Goal: Contribute content: Contribute content

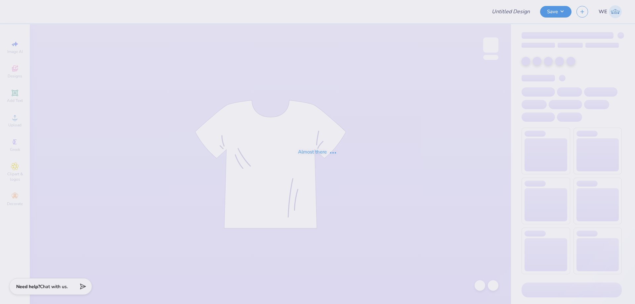
type input "Homecoming and Gameday Tri Delt"
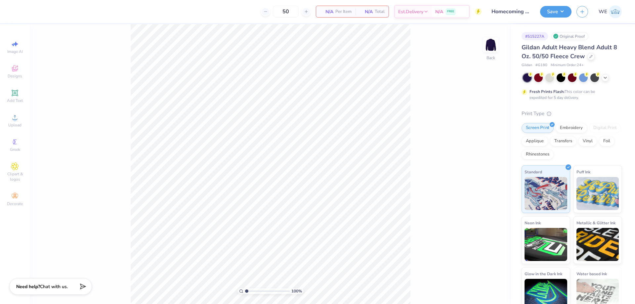
click at [609, 81] on div at bounding box center [572, 77] width 99 height 9
drag, startPoint x: 606, startPoint y: 81, endPoint x: 602, endPoint y: 83, distance: 4.9
click at [606, 81] on div at bounding box center [572, 77] width 99 height 9
click at [606, 77] on icon at bounding box center [605, 76] width 5 height 5
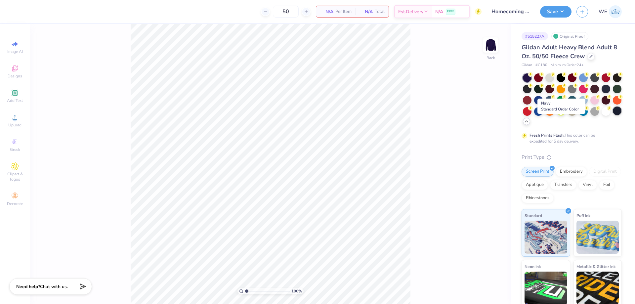
click at [613, 115] on div at bounding box center [617, 111] width 9 height 9
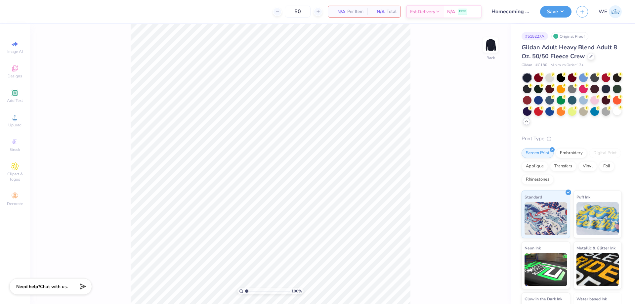
click at [116, 124] on div "100 % Back" at bounding box center [270, 164] width 481 height 280
click at [16, 121] on div "Upload" at bounding box center [14, 121] width 23 height 20
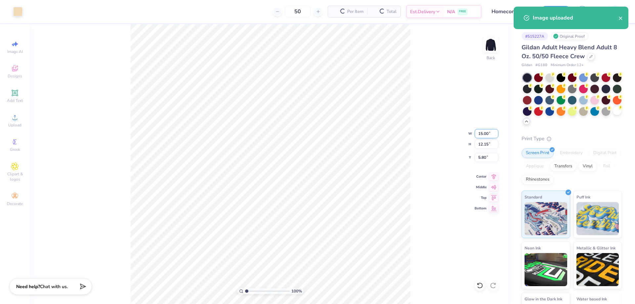
click at [484, 132] on input "15.00" at bounding box center [487, 133] width 24 height 9
type input "3.50"
type input "2.84"
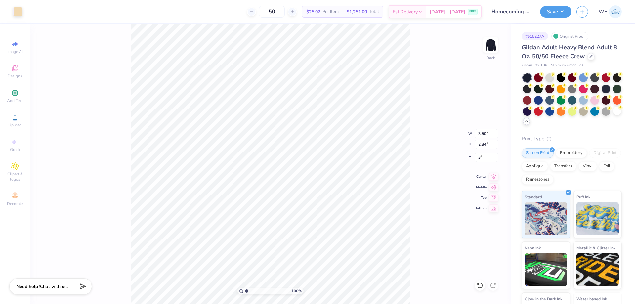
type input "3.00"
click at [485, 158] on input "3.83" at bounding box center [487, 157] width 24 height 9
type input "3.00"
click at [497, 44] on img at bounding box center [491, 45] width 26 height 26
click at [19, 122] on div "Upload" at bounding box center [14, 121] width 23 height 20
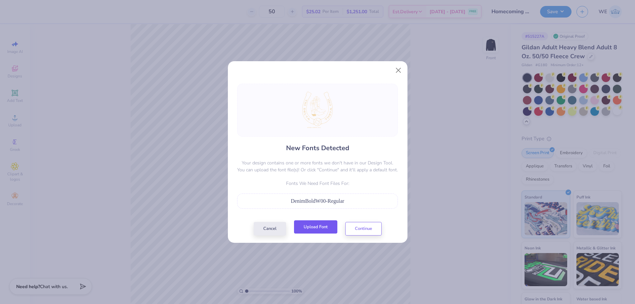
click at [314, 226] on button "Upload Font" at bounding box center [315, 227] width 43 height 14
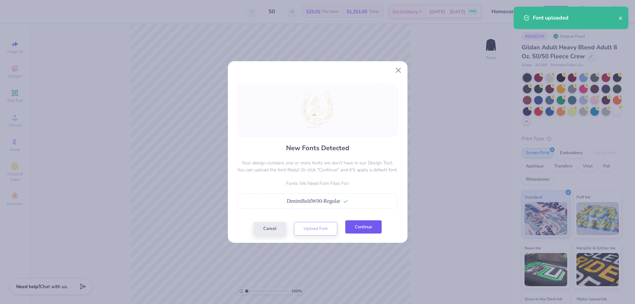
click at [366, 227] on button "Continue" at bounding box center [363, 227] width 36 height 14
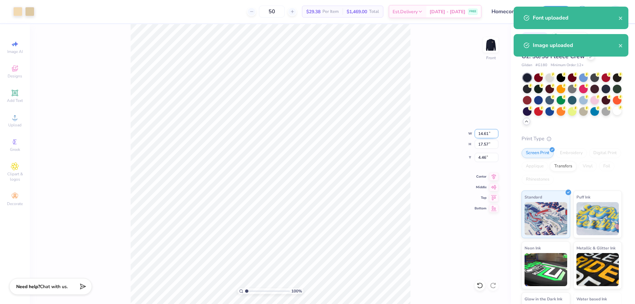
click at [482, 134] on input "14.61" at bounding box center [487, 133] width 24 height 9
type input "12.00"
type input "14.43"
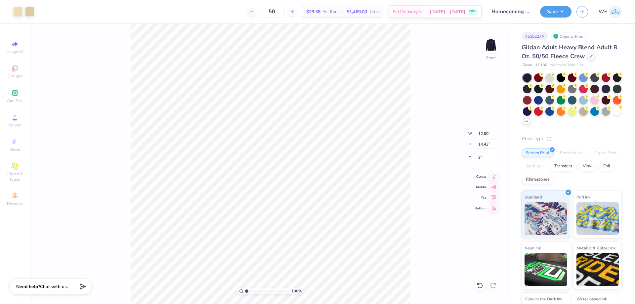
type input "3.00"
click at [482, 130] on input "12.00" at bounding box center [487, 133] width 24 height 9
type input "10.00"
type input "12.03"
type input "3.00"
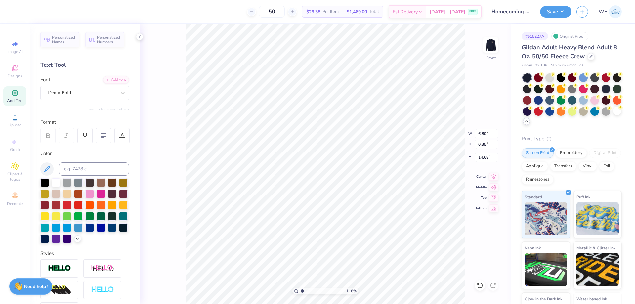
type input "1"
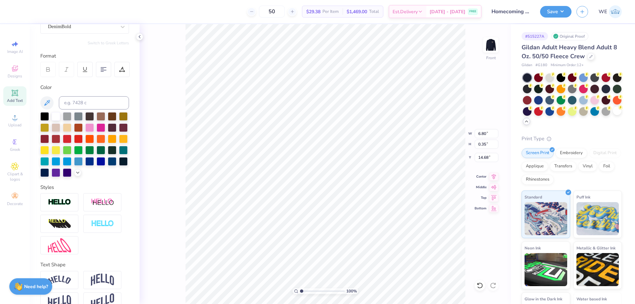
scroll to position [92, 0]
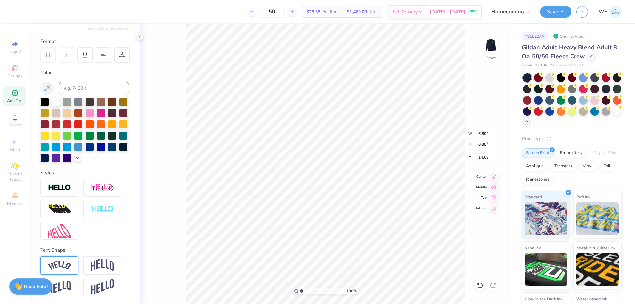
click at [69, 266] on img at bounding box center [59, 265] width 23 height 9
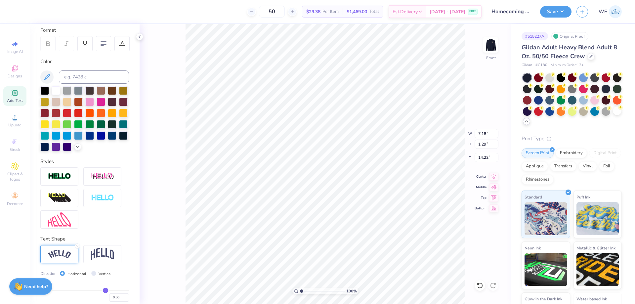
type input "7.18"
type input "1.29"
type input "14.22"
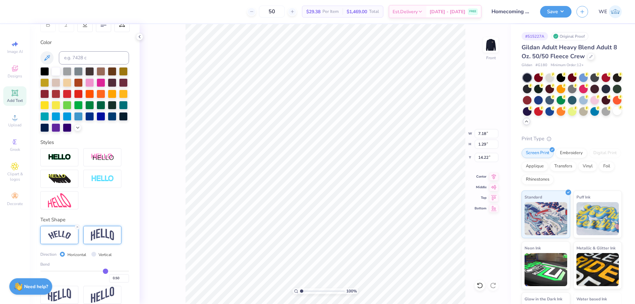
scroll to position [130, 0]
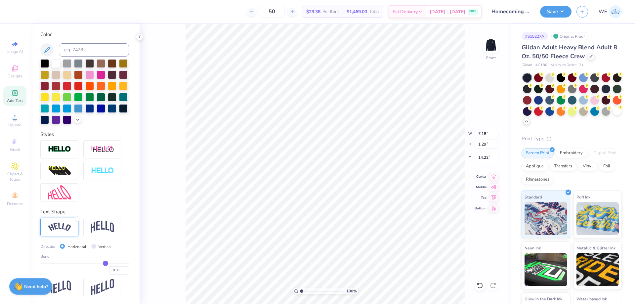
type input "0.46"
type input "0.41"
type input "0.35"
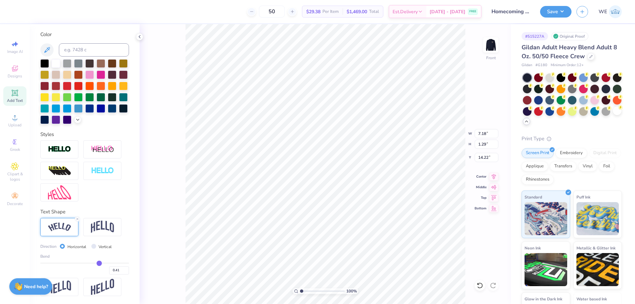
type input "0.35"
type input "0.28"
type input "0.22"
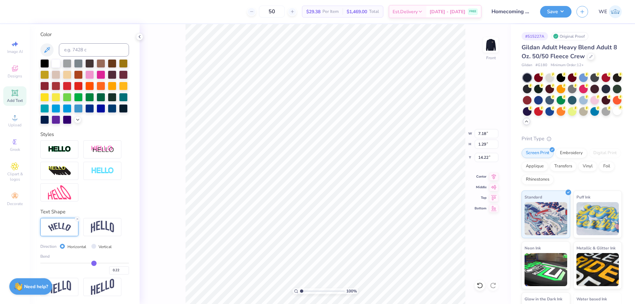
type input "0.11"
type input "0.02"
type input "-0.05"
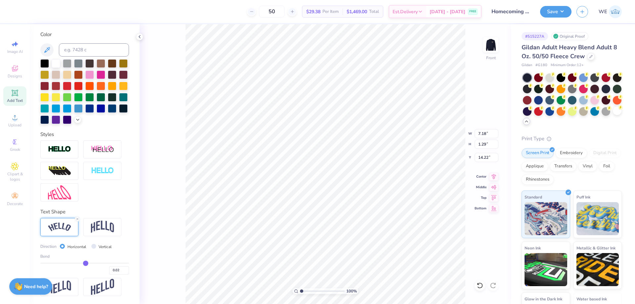
type input "-0.05"
type input "-0.11"
type input "-0.13"
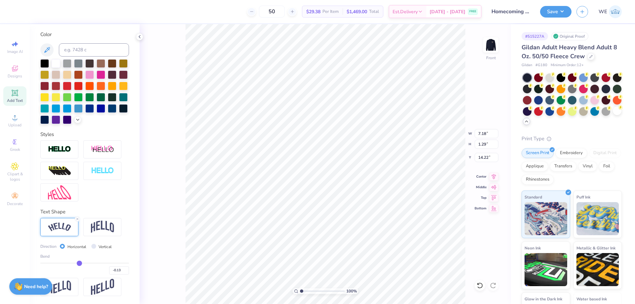
type input "-0.15"
type input "-0.16"
drag, startPoint x: 100, startPoint y: 264, endPoint x: 76, endPoint y: 264, distance: 24.5
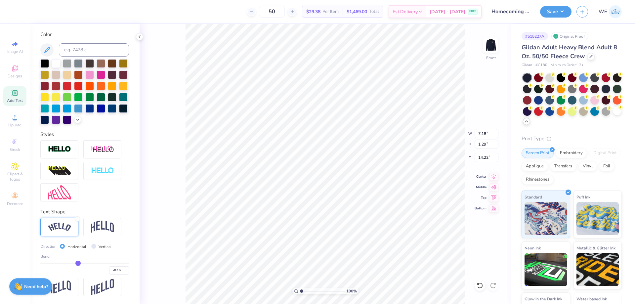
type input "-0.16"
click at [76, 264] on input "range" at bounding box center [84, 263] width 89 height 1
type input "6.91"
type input "0.41"
type input "14.66"
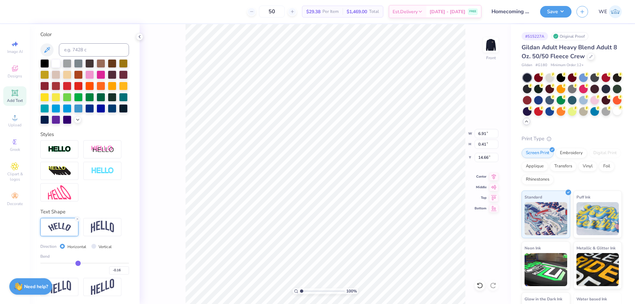
type input "-0.19"
type input "-0.21"
type input "-0.23"
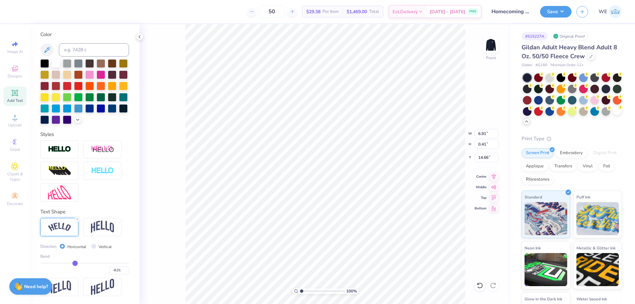
type input "-0.23"
type input "-0.27"
type input "-0.37"
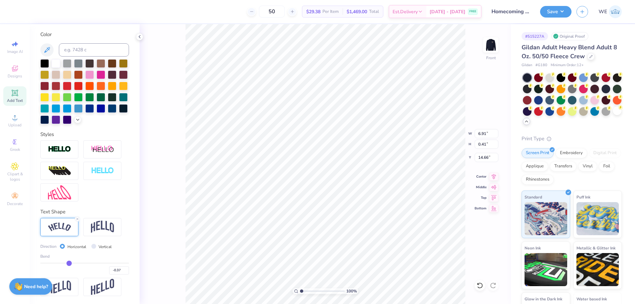
type input "-0.43"
type input "-0.5"
type input "-0.50"
type input "-0.53"
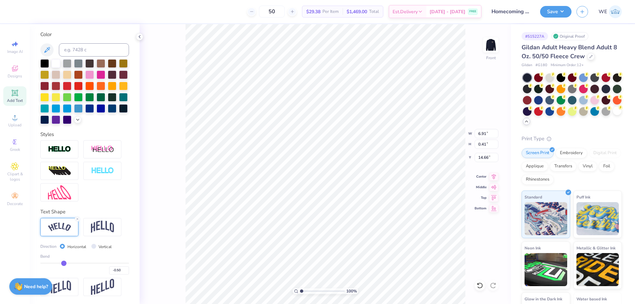
type input "-0.53"
drag, startPoint x: 75, startPoint y: 264, endPoint x: 62, endPoint y: 265, distance: 13.6
type input "-0.53"
click at [62, 264] on input "range" at bounding box center [84, 263] width 89 height 1
type input "7.18"
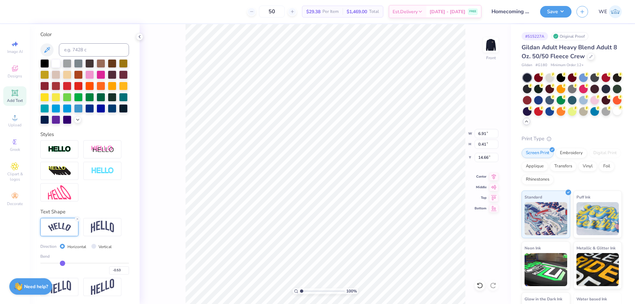
type input "1.41"
type input "14.16"
click at [116, 270] on input "-0.53" at bounding box center [119, 270] width 20 height 8
type input "-0.50"
type input "-0.5"
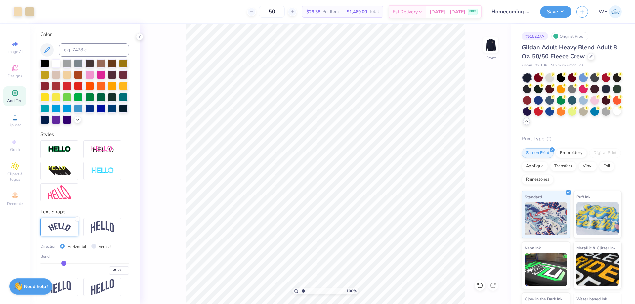
type input "1"
drag, startPoint x: 548, startPoint y: 7, endPoint x: 550, endPoint y: 16, distance: 9.4
click at [548, 7] on button "Save" at bounding box center [555, 11] width 31 height 12
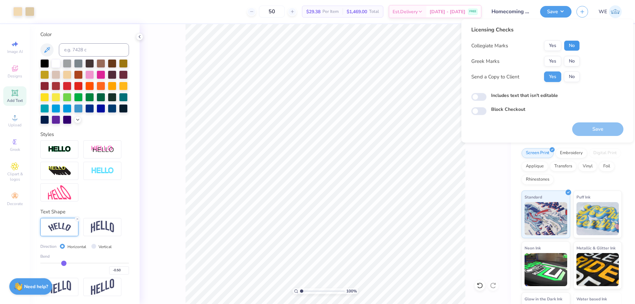
click at [571, 47] on button "No" at bounding box center [572, 45] width 16 height 11
click at [555, 60] on button "Yes" at bounding box center [552, 61] width 17 height 11
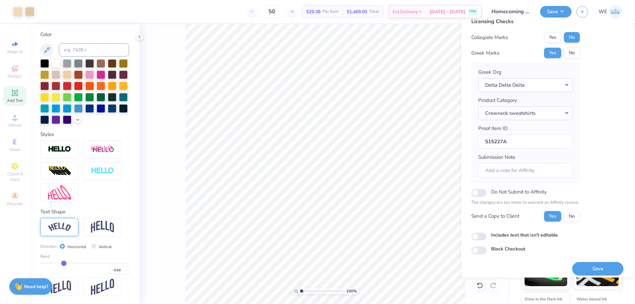
scroll to position [13, 0]
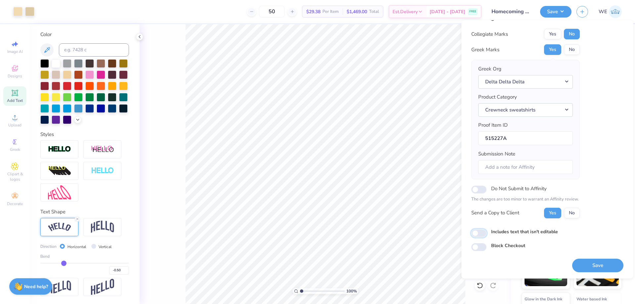
click at [479, 232] on input "Includes text that isn't editable" at bounding box center [478, 233] width 15 height 8
checkbox input "true"
click at [583, 262] on button "Save" at bounding box center [597, 266] width 51 height 14
checkbox input "true"
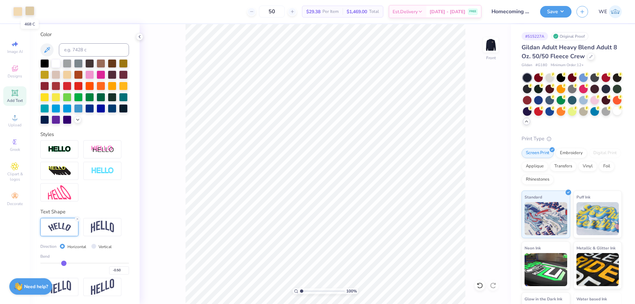
click at [28, 9] on div at bounding box center [29, 10] width 9 height 9
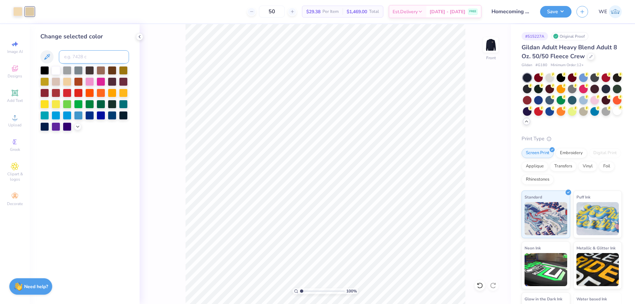
click at [79, 60] on input at bounding box center [94, 56] width 70 height 13
type input "7506"
click at [163, 75] on div "100 % Front" at bounding box center [325, 164] width 371 height 280
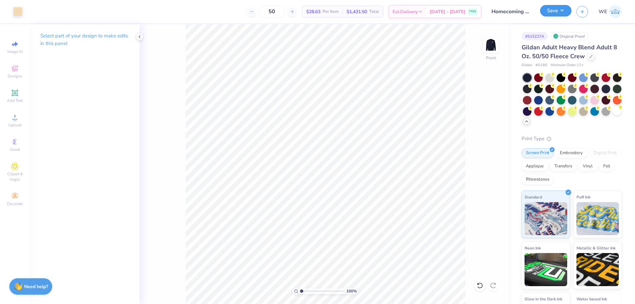
click at [550, 13] on button "Save" at bounding box center [555, 11] width 31 height 12
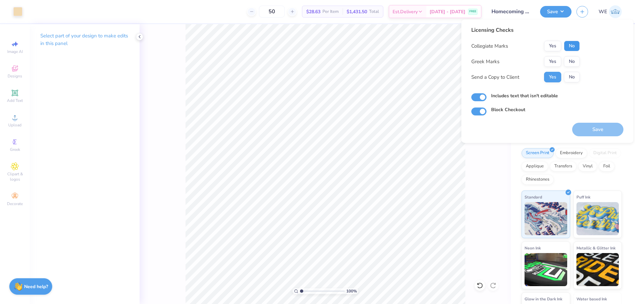
click at [573, 46] on button "No" at bounding box center [572, 46] width 16 height 11
click at [549, 64] on button "Yes" at bounding box center [552, 61] width 17 height 11
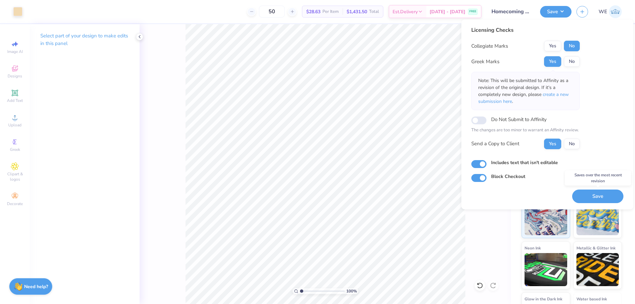
click at [594, 194] on button "Save" at bounding box center [597, 197] width 51 height 14
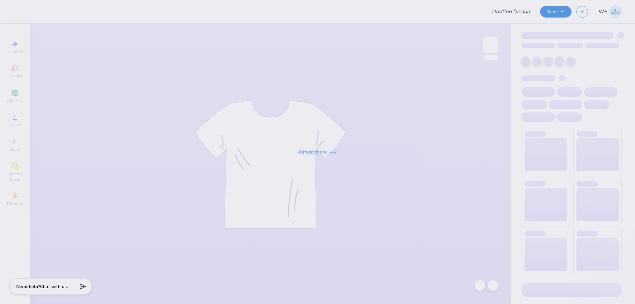
type input "GPHI Fam Weekend Tees AZ"
